Goal: Navigation & Orientation: Find specific page/section

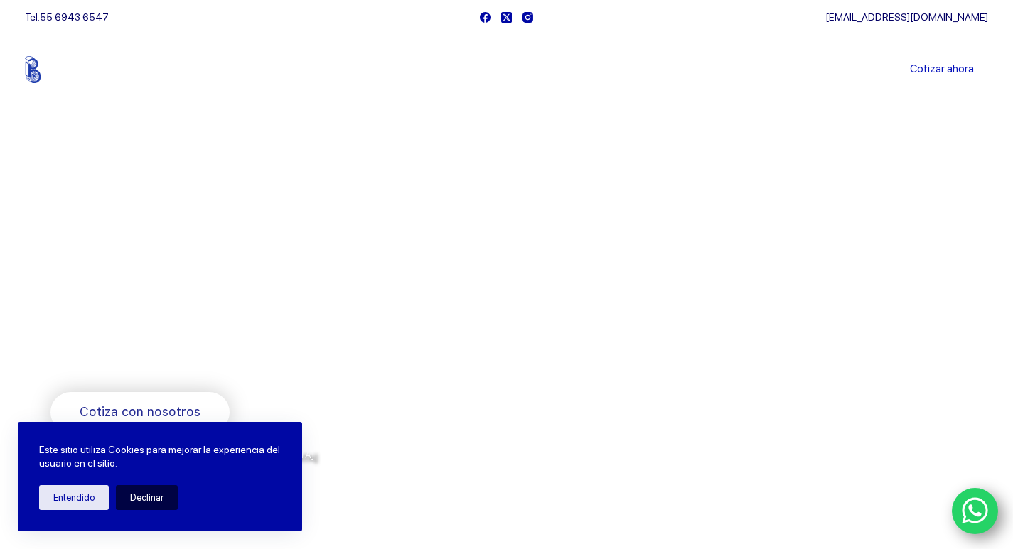
click at [131, 491] on button "Declinar" at bounding box center [147, 497] width 62 height 25
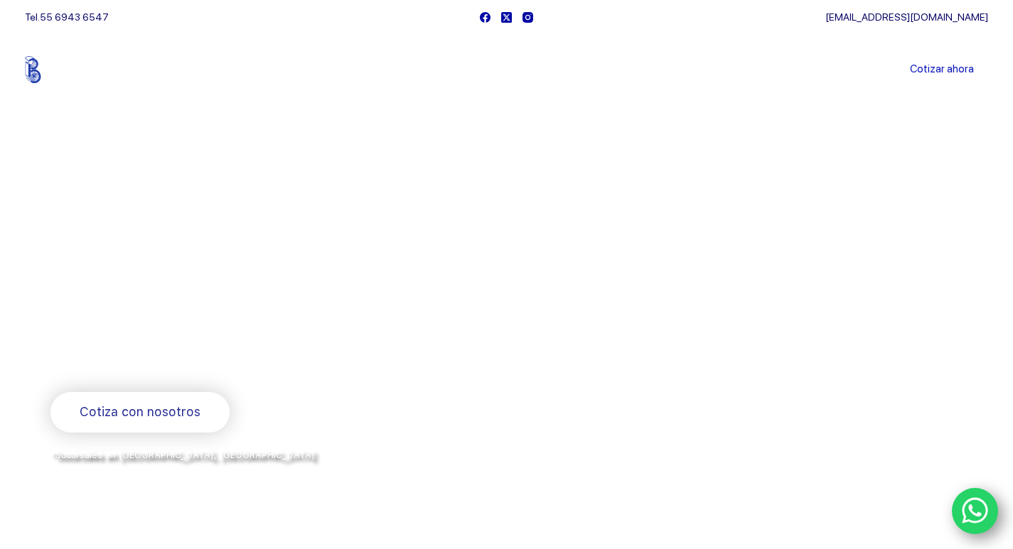
click at [492, 70] on link "Sucursales" at bounding box center [480, 70] width 88 height 0
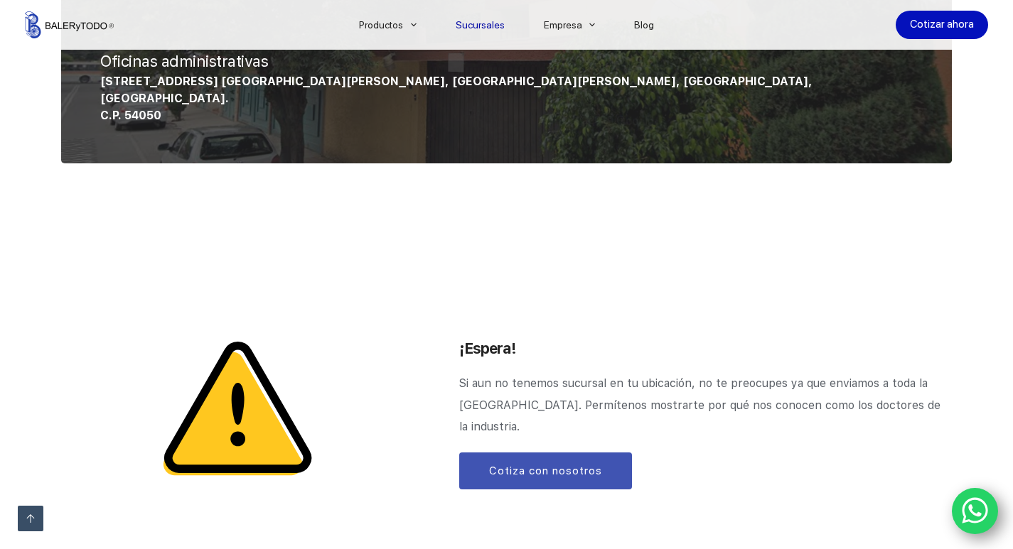
scroll to position [1497, 0]
